Goal: Check status: Check status

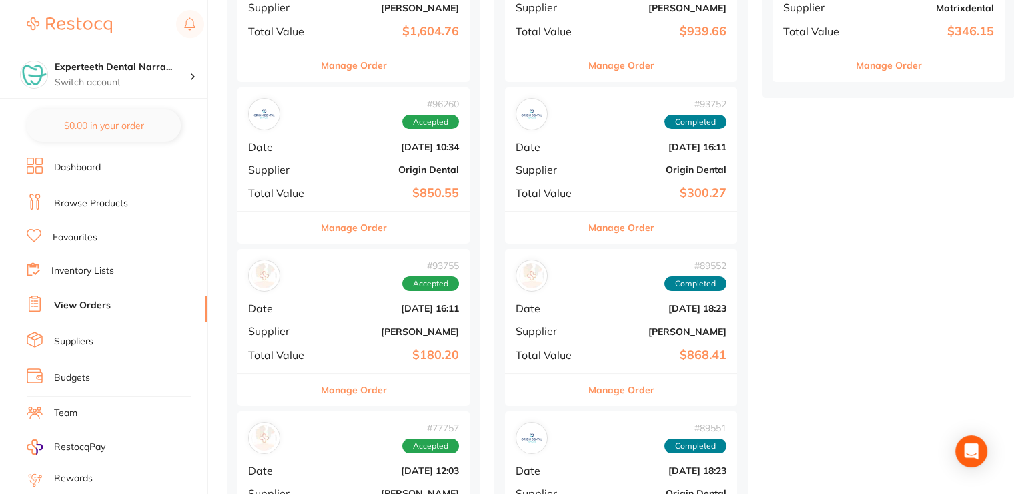
scroll to position [400, 0]
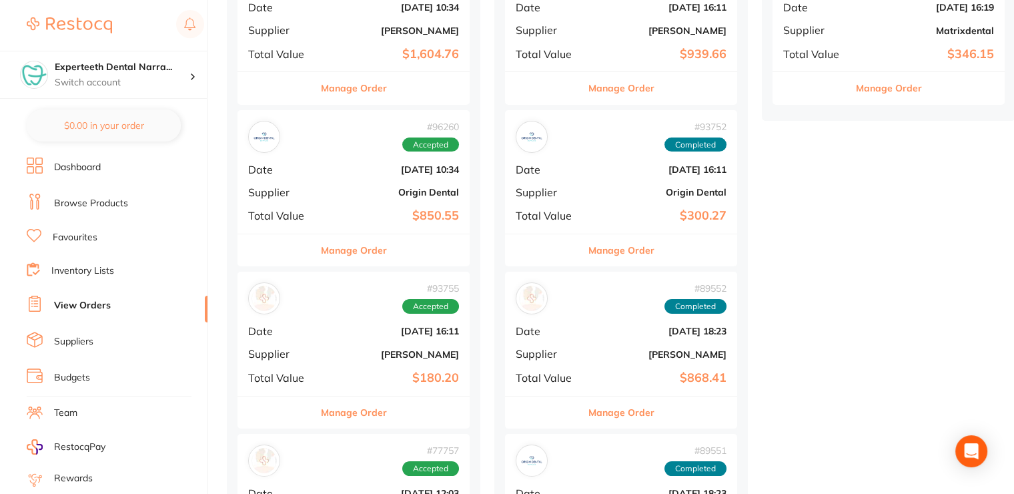
click at [369, 197] on div "# 96260 Accepted Date Oct 9 2025, 10:34 Supplier Origin Dental Total Value $850…" at bounding box center [353, 171] width 232 height 123
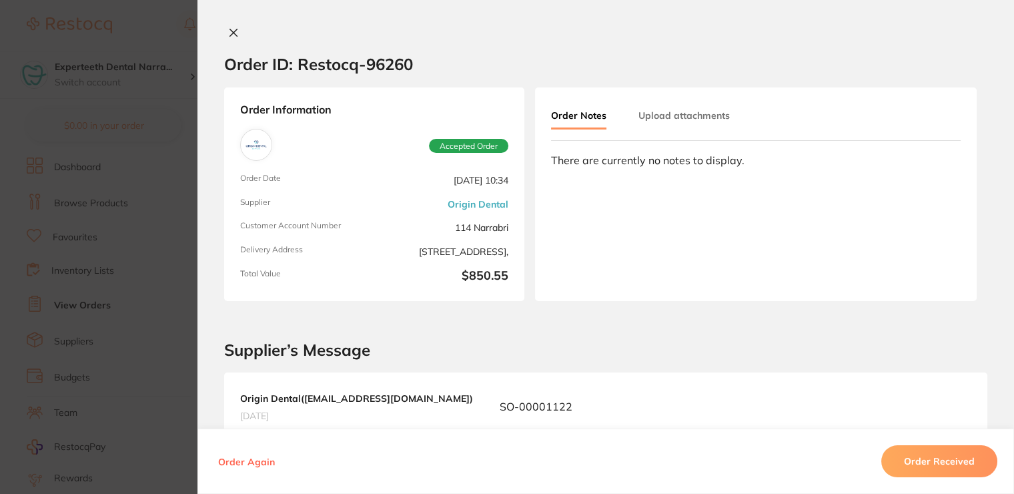
click at [232, 33] on icon at bounding box center [233, 32] width 11 height 11
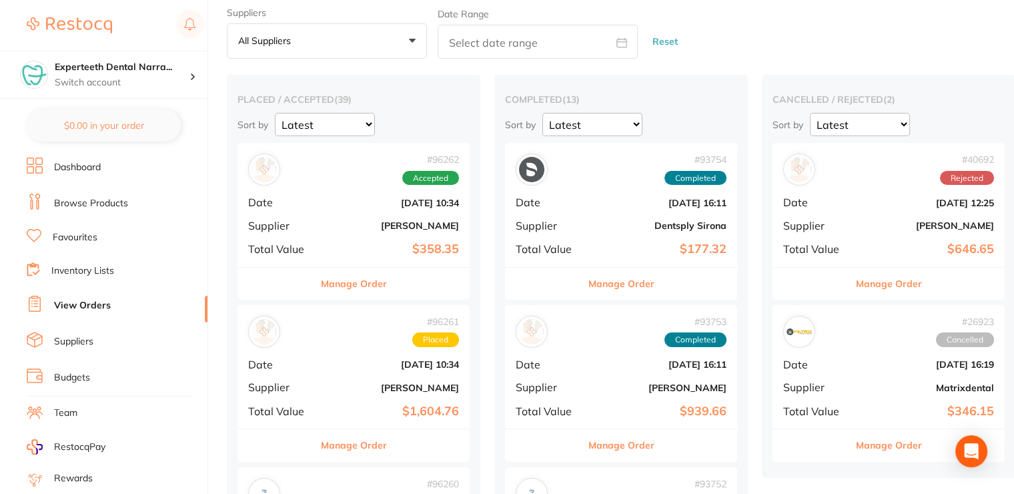
scroll to position [67, 0]
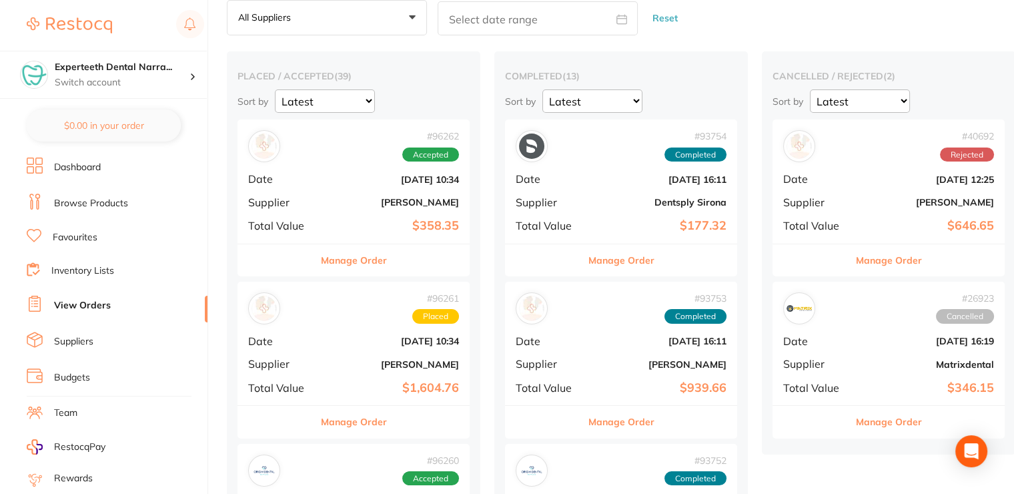
click at [388, 188] on div "# 96262 Accepted Date Oct 9 2025, 10:34 Supplier Adam Dental Total Value $358.35" at bounding box center [353, 180] width 232 height 123
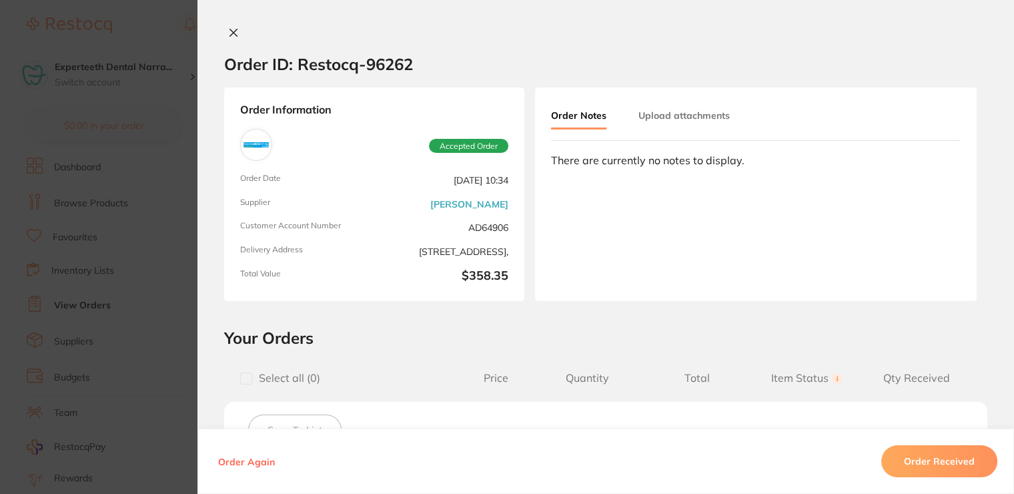
click at [229, 27] on icon at bounding box center [233, 32] width 11 height 11
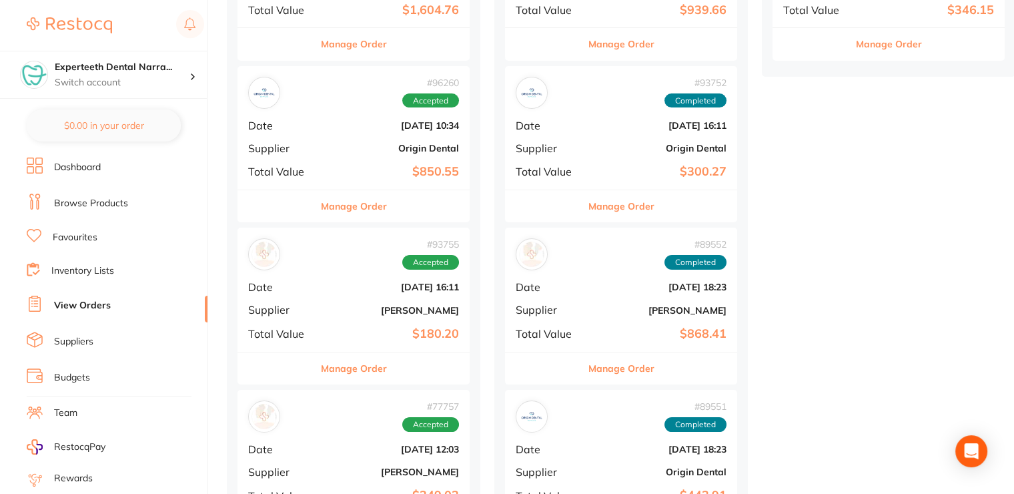
scroll to position [467, 0]
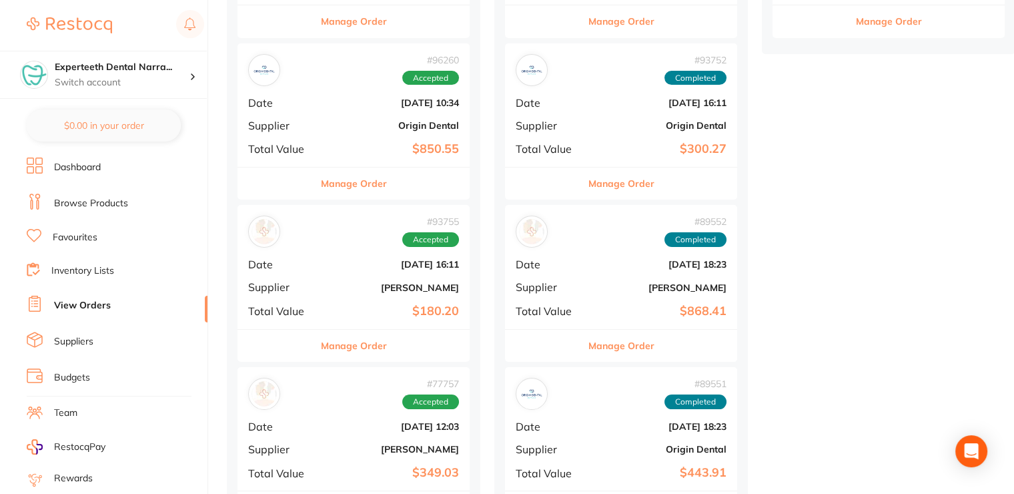
click at [374, 347] on button "Manage Order" at bounding box center [354, 345] width 66 height 32
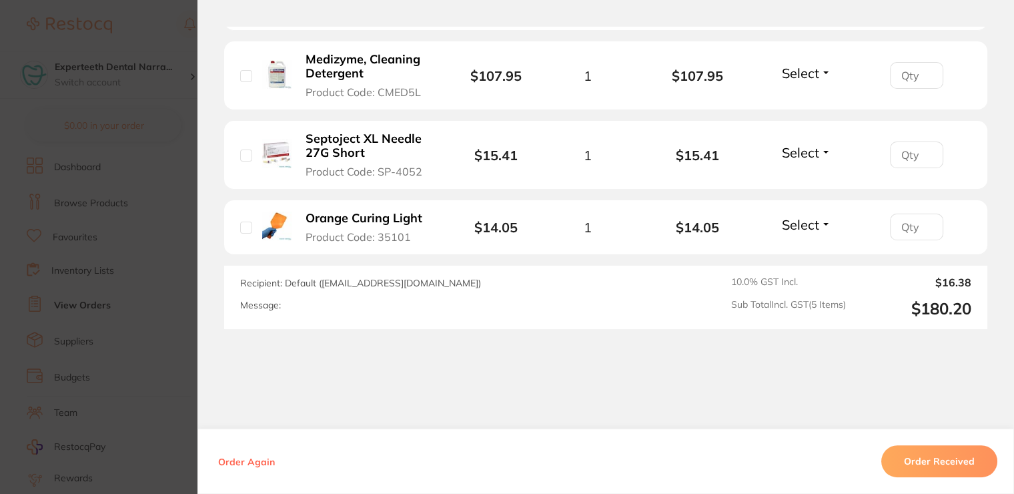
scroll to position [631, 0]
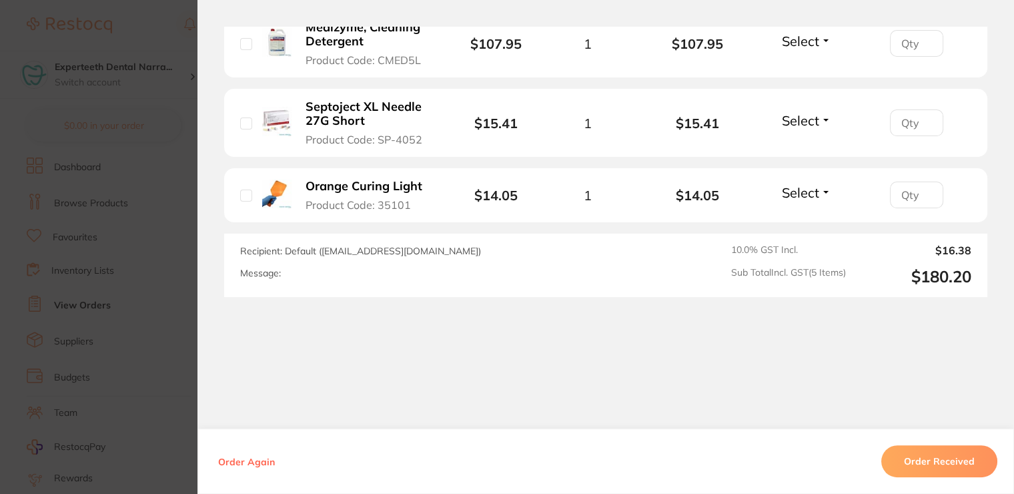
click at [923, 465] on button "Order Received" at bounding box center [939, 461] width 116 height 32
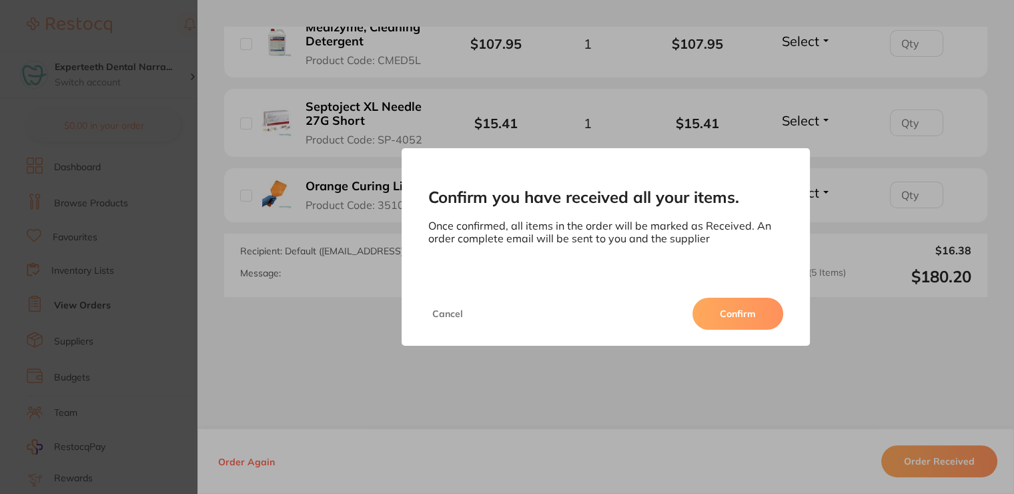
click at [746, 313] on button "Confirm" at bounding box center [737, 313] width 91 height 32
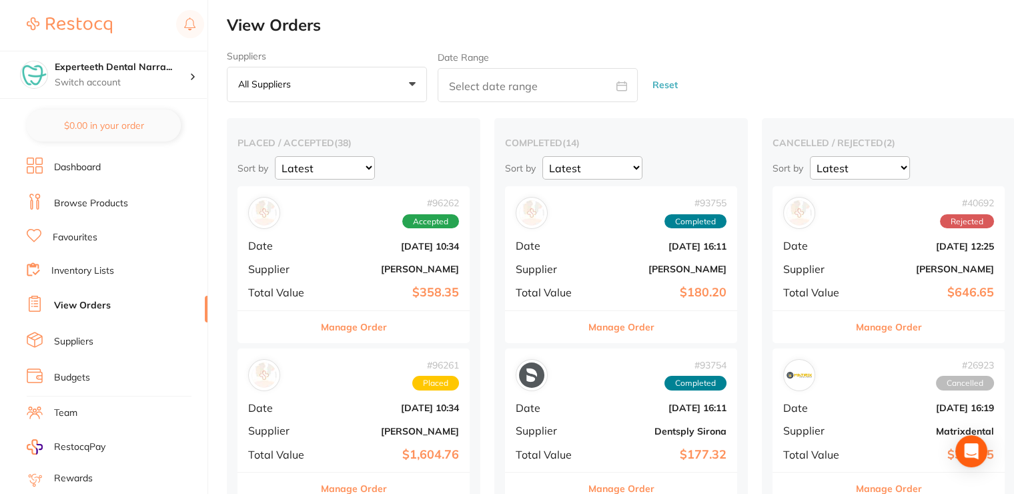
click at [349, 291] on b "$358.35" at bounding box center [391, 292] width 133 height 14
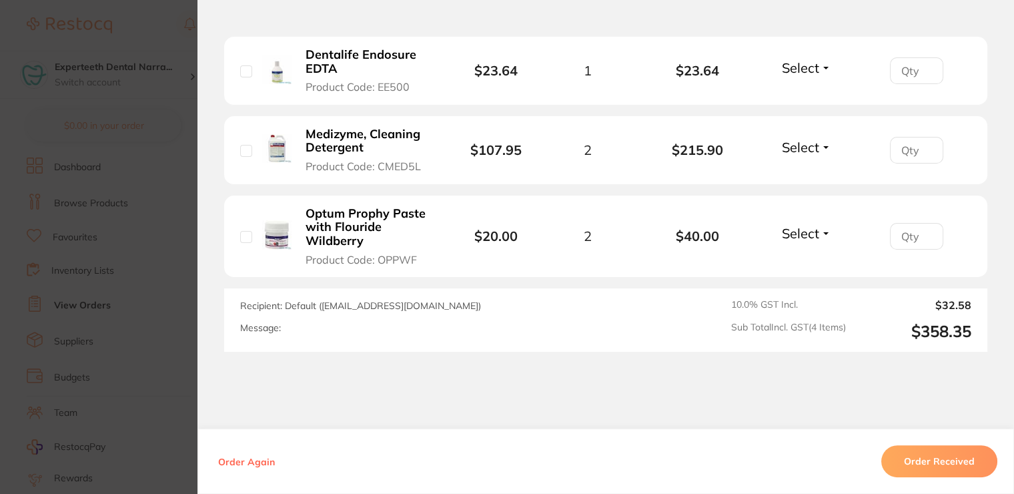
scroll to position [534, 0]
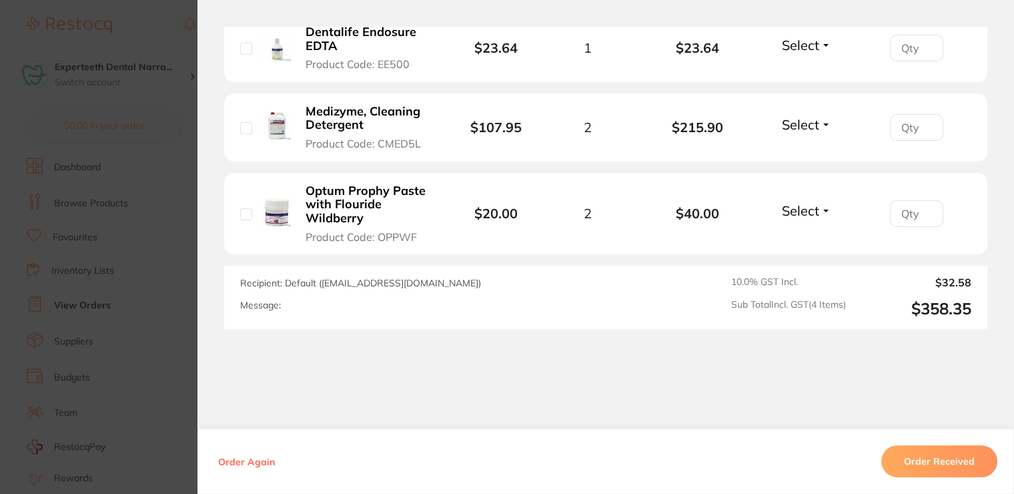
click at [123, 124] on section "Order ID: Restocq- 96262 Order Information Accepted Order Order Date Oct 9 2025…" at bounding box center [507, 247] width 1014 height 494
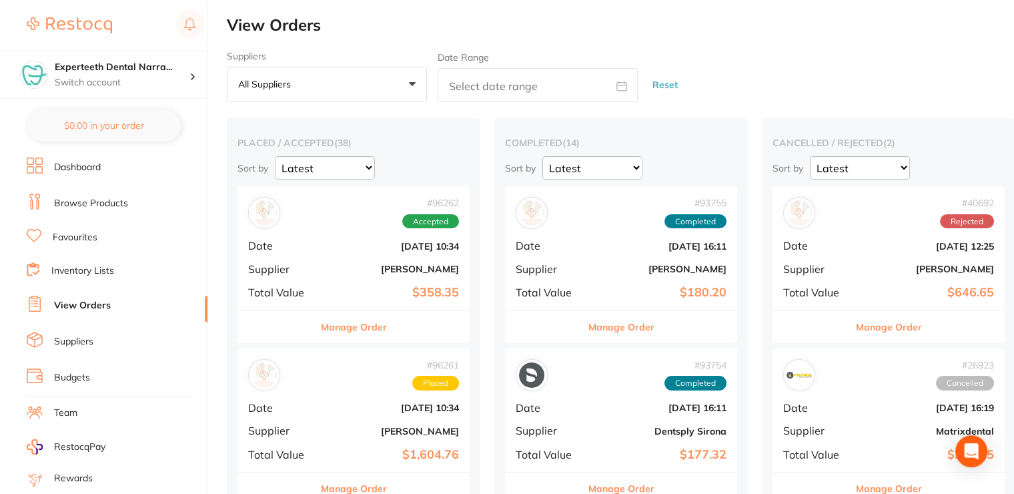
click at [343, 293] on b "$358.35" at bounding box center [391, 292] width 133 height 14
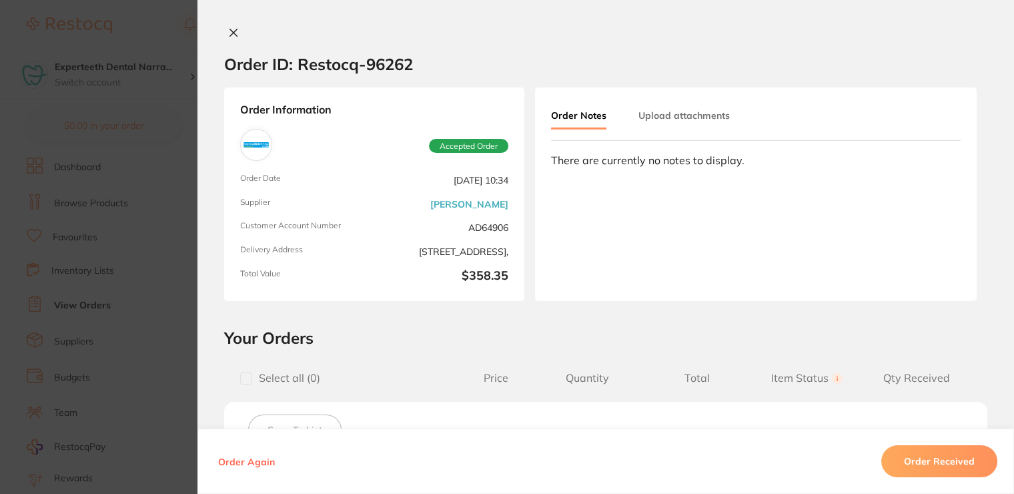
click at [230, 33] on icon at bounding box center [233, 32] width 11 height 11
